Goal: Find specific page/section: Find specific page/section

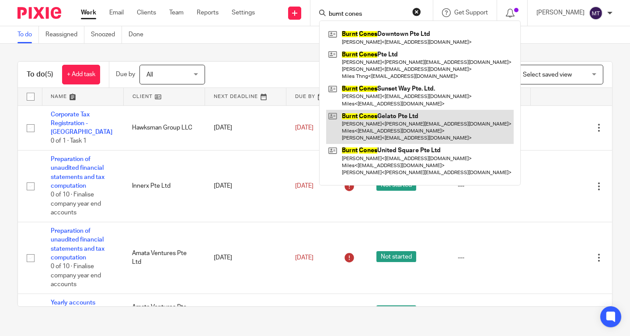
type input "burnt cones"
click at [399, 124] on link at bounding box center [420, 127] width 188 height 35
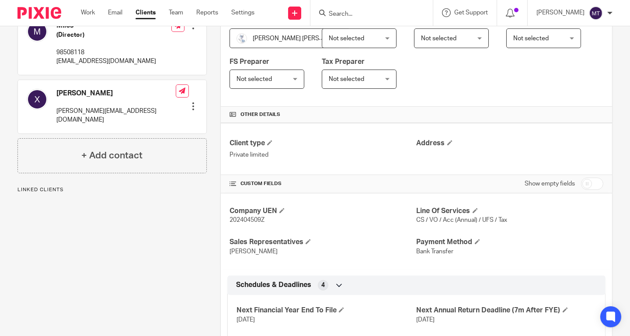
scroll to position [219, 0]
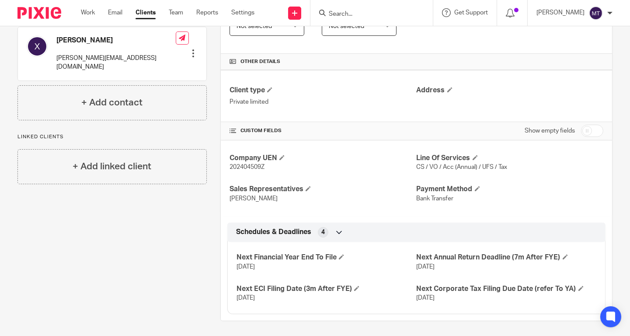
click at [376, 16] on input "Search" at bounding box center [367, 14] width 79 height 8
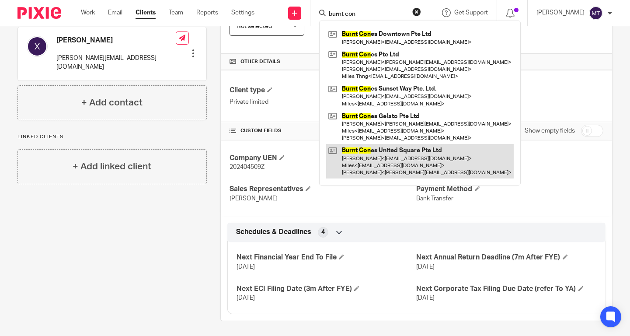
type input "burnt con"
click at [390, 156] on link at bounding box center [420, 161] width 188 height 35
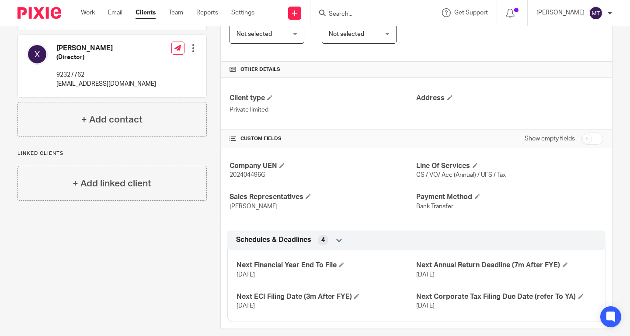
scroll to position [210, 0]
click at [390, 10] on input "Search" at bounding box center [367, 14] width 79 height 8
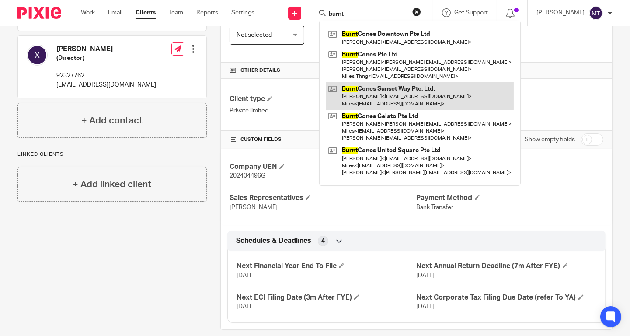
type input "burnt"
click at [383, 90] on link at bounding box center [420, 95] width 188 height 27
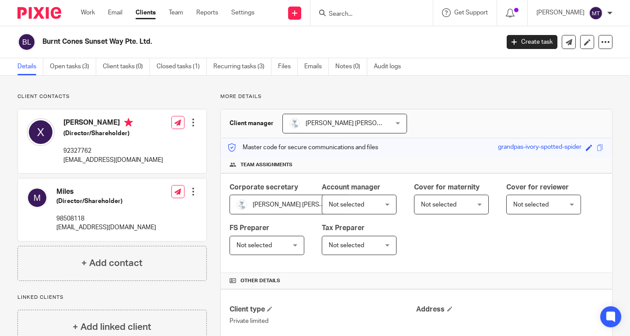
click at [374, 10] on input "Search" at bounding box center [367, 14] width 79 height 8
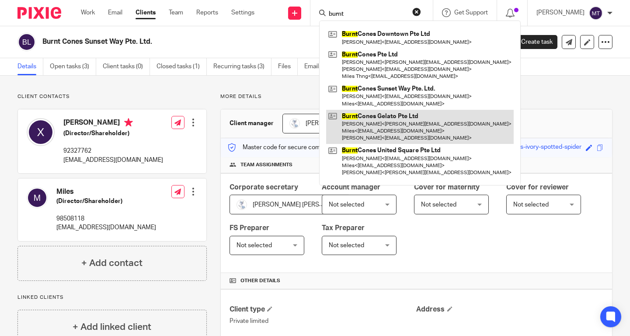
type input "burnt"
click at [395, 119] on link at bounding box center [420, 127] width 188 height 35
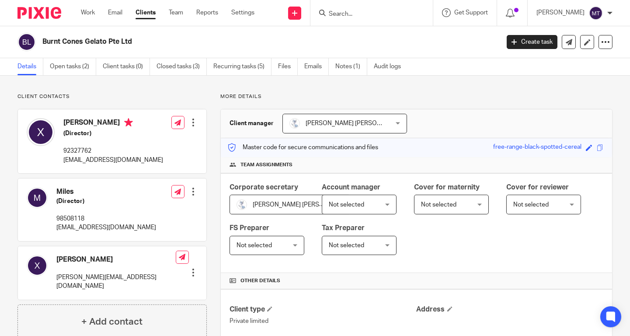
click at [45, 17] on img at bounding box center [39, 13] width 44 height 12
